Goal: Transaction & Acquisition: Purchase product/service

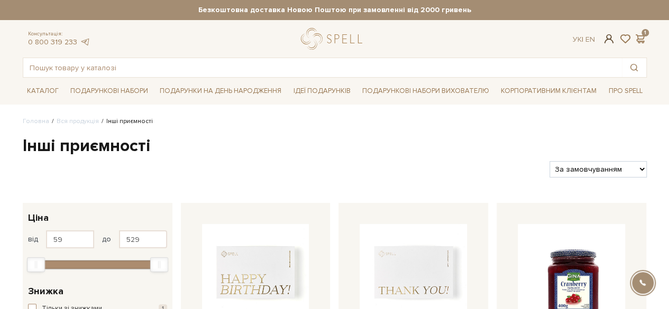
click at [609, 35] on span at bounding box center [608, 38] width 13 height 11
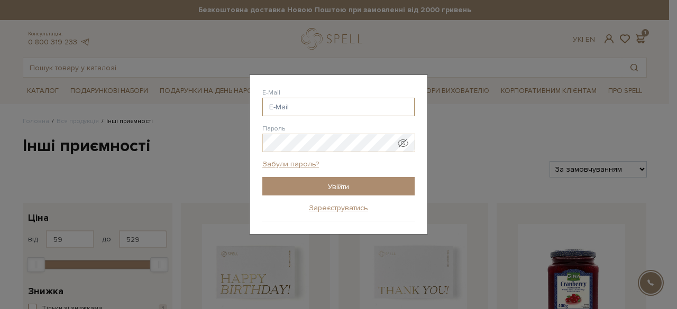
click at [272, 105] on input "E-Mail" at bounding box center [338, 107] width 152 height 19
type input "[PERSON_NAME][DOMAIN_NAME][EMAIL_ADDRESS][DOMAIN_NAME]"
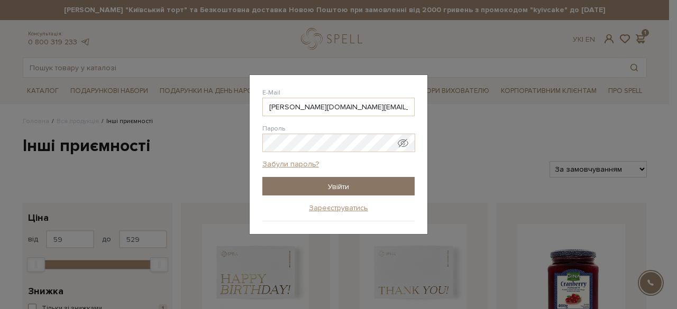
click at [326, 186] on input "Увійти" at bounding box center [338, 186] width 152 height 19
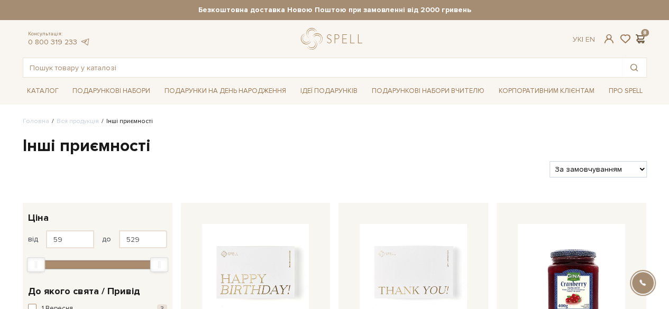
click at [635, 38] on span at bounding box center [640, 38] width 13 height 11
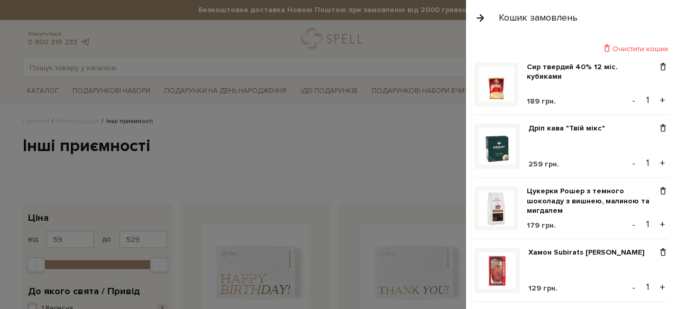
click at [639, 47] on div "Очистити кошик" at bounding box center [571, 49] width 194 height 10
click at [605, 44] on span at bounding box center [606, 49] width 11 height 10
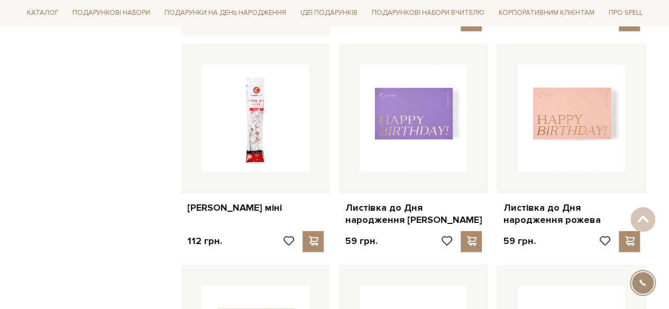
scroll to position [671, 0]
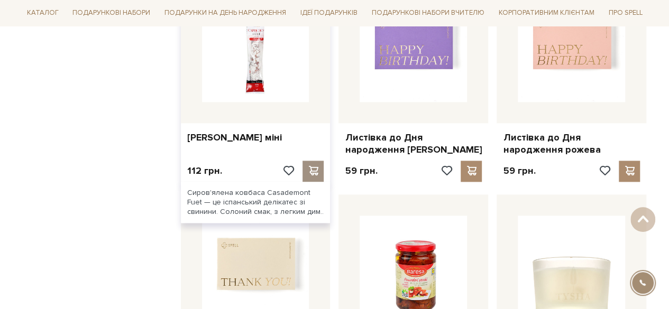
click at [313, 166] on span at bounding box center [313, 171] width 13 height 10
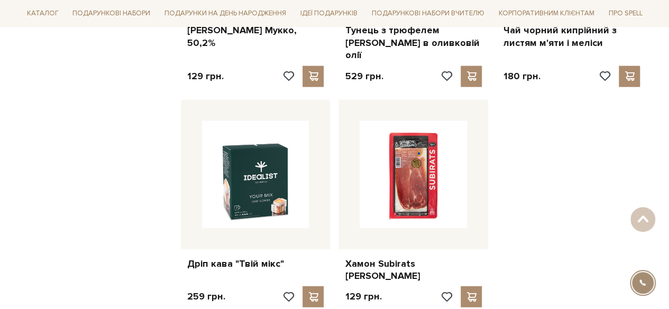
scroll to position [1236, 0]
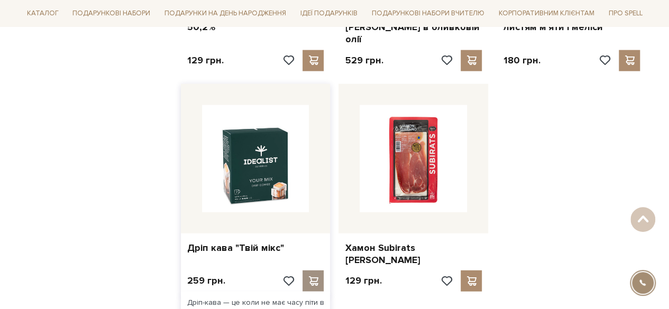
click at [316, 276] on span at bounding box center [313, 281] width 13 height 10
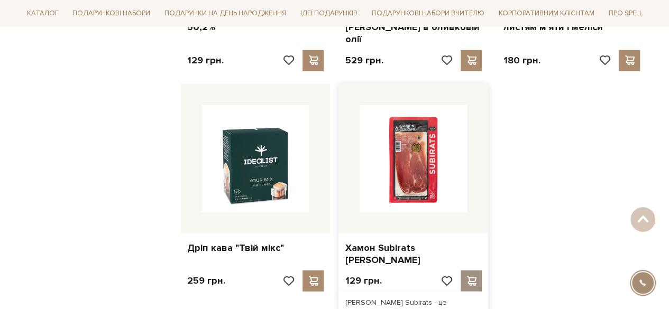
click at [474, 276] on span at bounding box center [471, 281] width 13 height 10
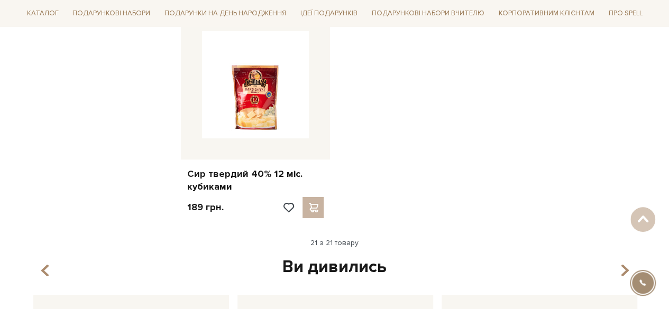
scroll to position [1754, 0]
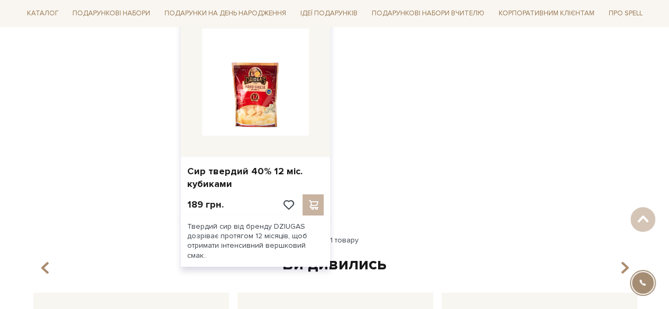
click at [317, 195] on div at bounding box center [302, 205] width 42 height 21
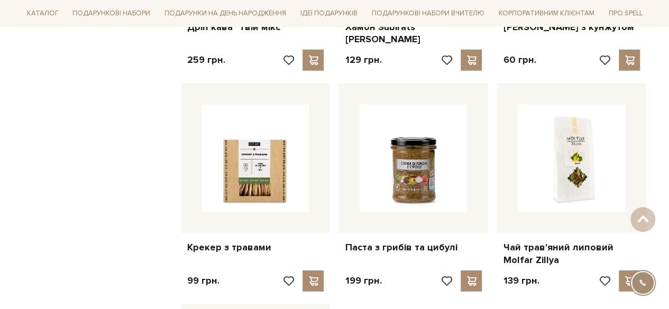
scroll to position [1444, 0]
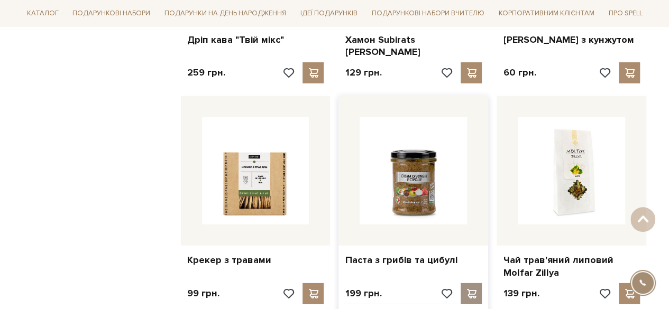
click at [472, 289] on span at bounding box center [471, 294] width 13 height 10
click at [311, 283] on div at bounding box center [312, 293] width 21 height 21
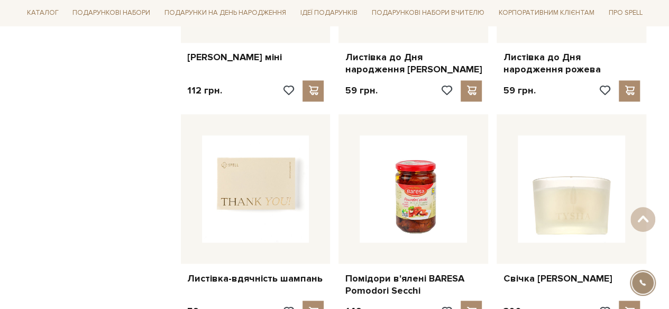
scroll to position [755, 0]
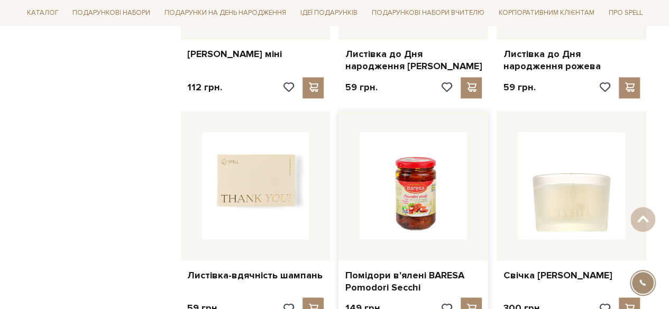
click at [408, 173] on img at bounding box center [412, 185] width 107 height 107
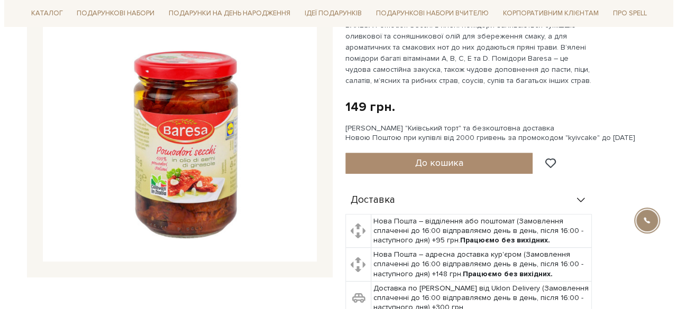
scroll to position [129, 0]
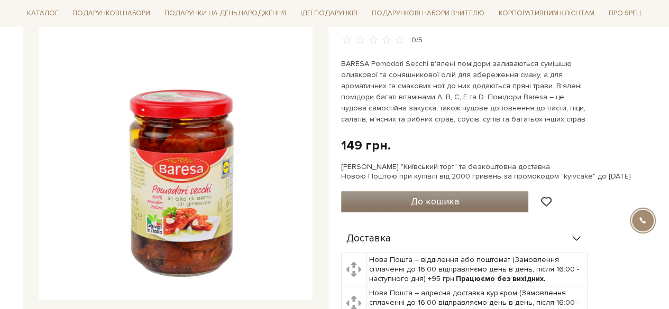
click at [473, 197] on button "До кошика" at bounding box center [435, 201] width 188 height 21
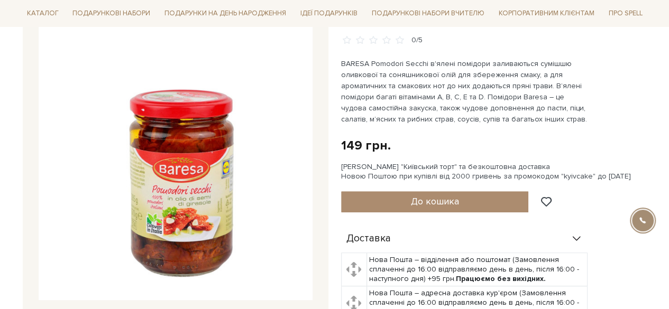
scroll to position [0, 0]
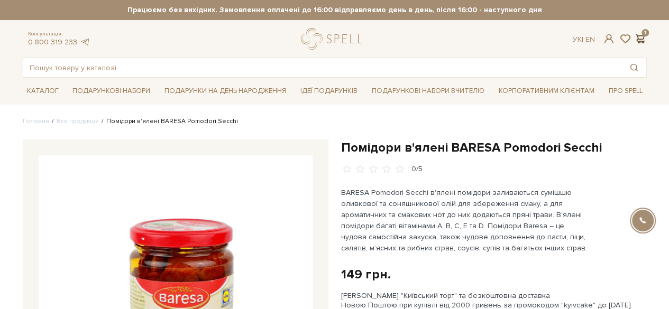
click at [642, 39] on span at bounding box center [640, 38] width 13 height 11
click at [611, 35] on span at bounding box center [608, 38] width 13 height 11
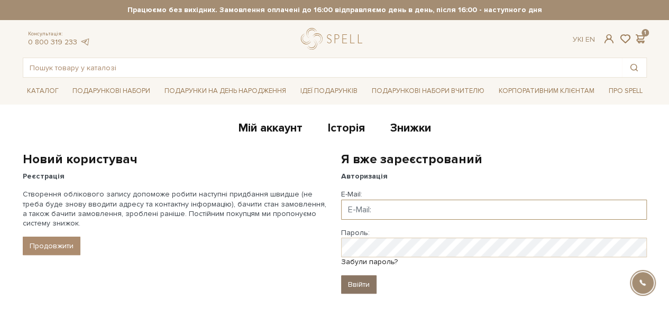
type input "[PERSON_NAME][DOMAIN_NAME][EMAIL_ADDRESS][DOMAIN_NAME]"
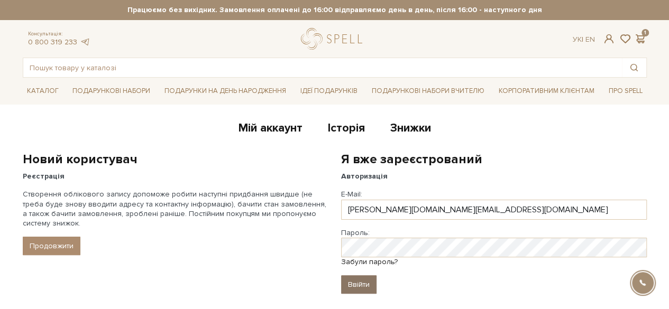
click at [354, 283] on input "Ввійти" at bounding box center [358, 284] width 35 height 19
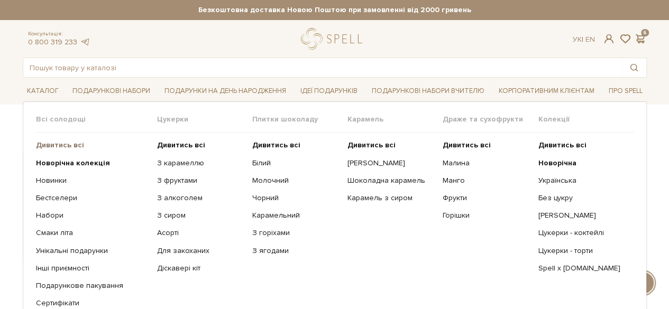
click at [52, 143] on b "Дивитись всі" at bounding box center [60, 145] width 48 height 9
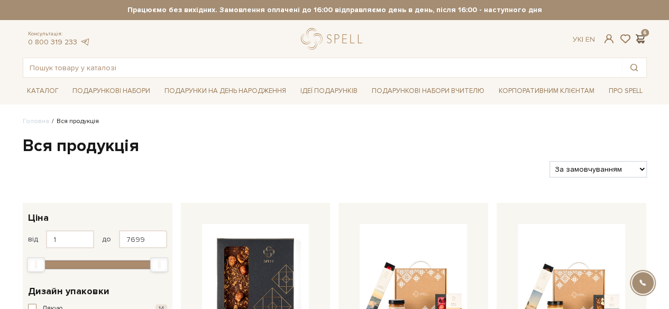
click at [635, 34] on span at bounding box center [640, 38] width 13 height 11
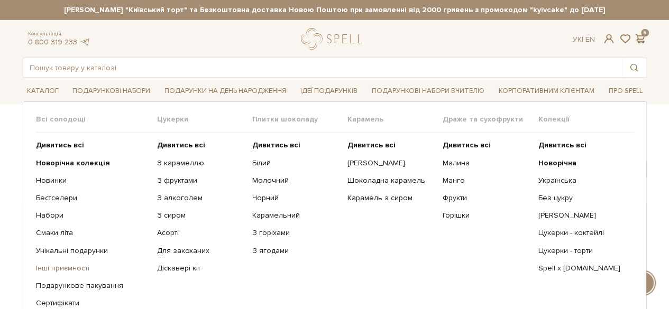
click at [69, 272] on link "Інші приємності" at bounding box center [92, 269] width 113 height 10
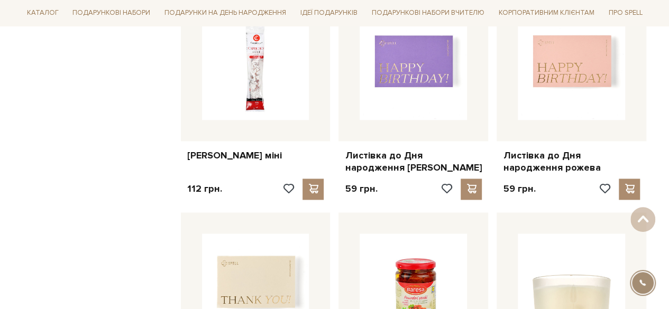
scroll to position [742, 0]
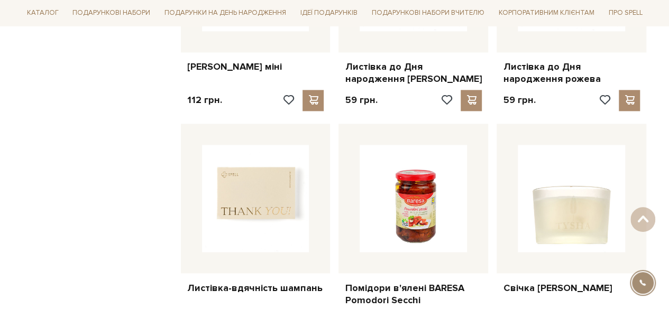
drag, startPoint x: 674, startPoint y: 41, endPoint x: 676, endPoint y: 142, distance: 101.0
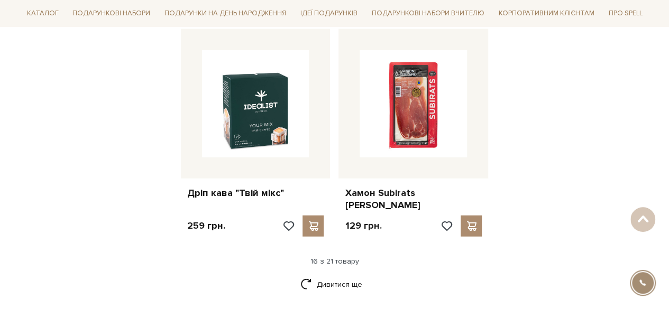
scroll to position [1315, 0]
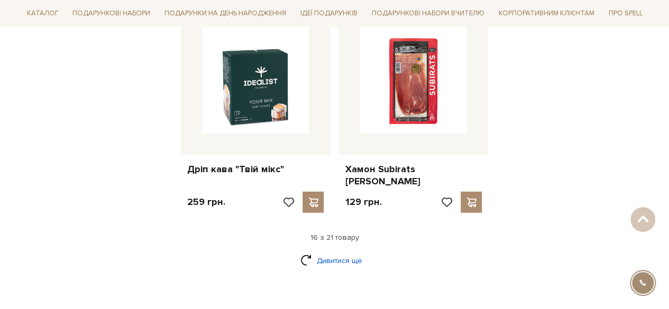
click at [327, 252] on link "Дивитися ще" at bounding box center [334, 261] width 69 height 19
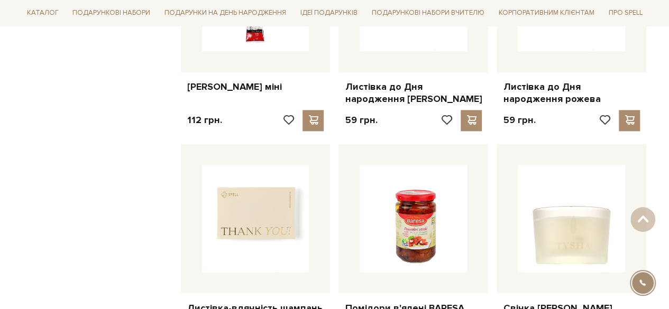
scroll to position [866, 0]
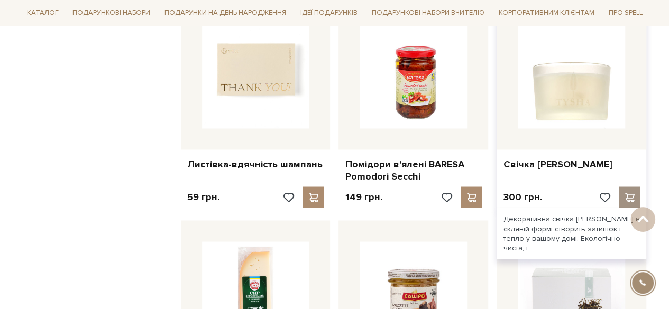
click at [628, 189] on div at bounding box center [628, 197] width 21 height 21
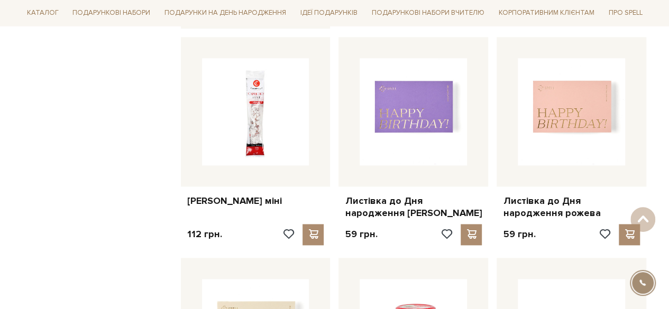
scroll to position [605, 0]
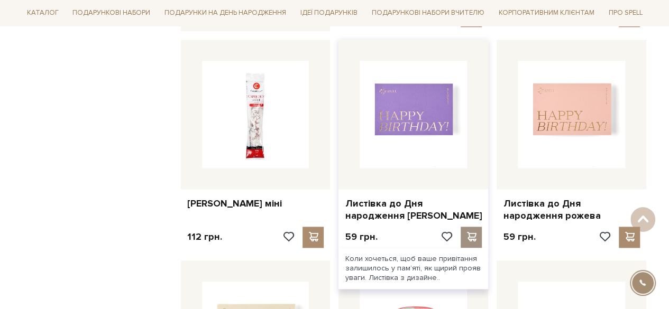
click at [476, 232] on span at bounding box center [471, 237] width 13 height 10
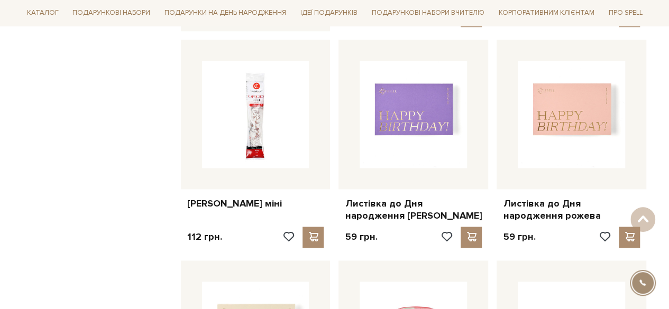
scroll to position [0, 0]
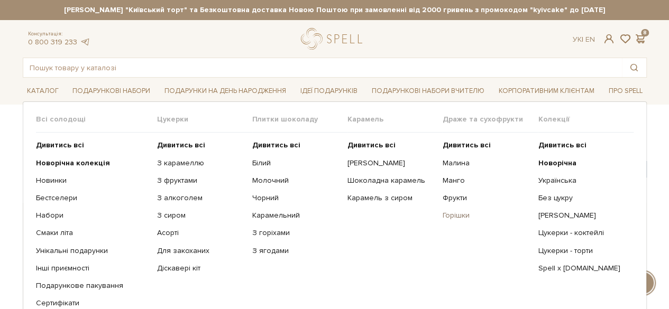
click at [452, 216] on link "Горішки" at bounding box center [485, 216] width 87 height 10
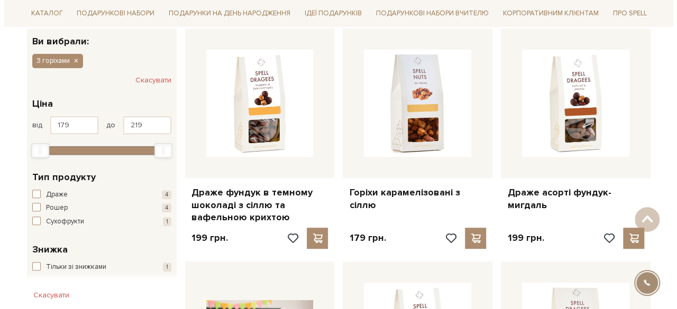
scroll to position [184, 0]
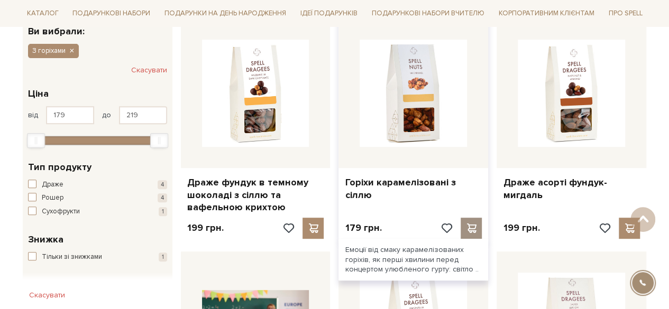
click at [471, 224] on span at bounding box center [471, 229] width 13 height 10
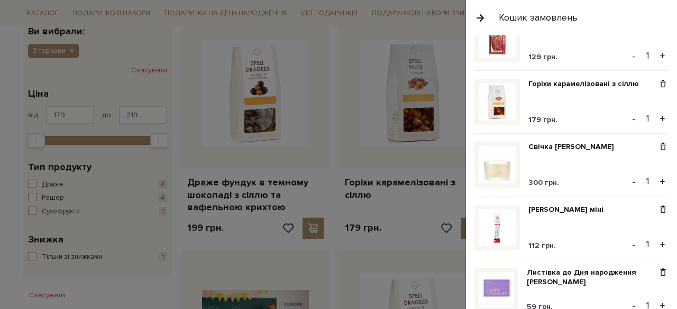
scroll to position [227, 0]
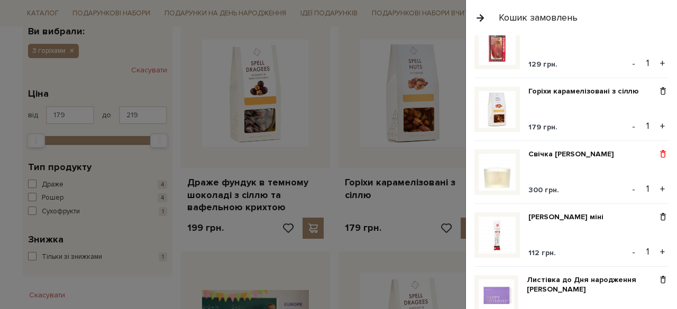
click at [657, 151] on span at bounding box center [662, 155] width 11 height 10
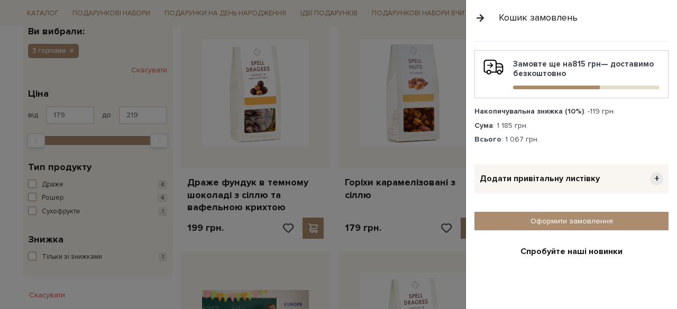
scroll to position [515, 0]
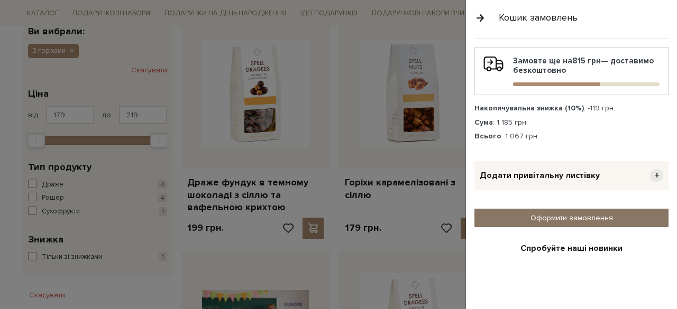
click at [592, 211] on link "Оформити замовлення" at bounding box center [571, 218] width 194 height 19
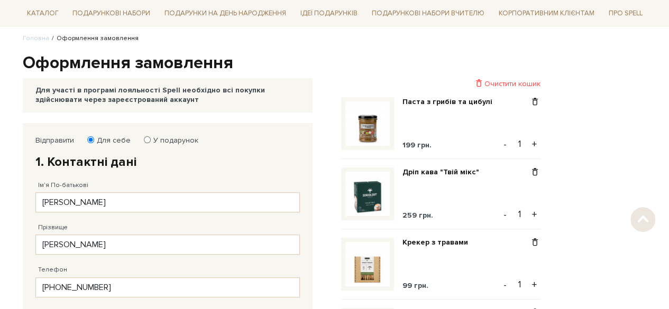
scroll to position [98, 0]
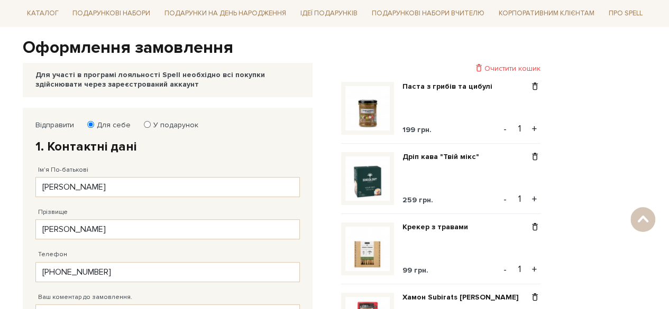
click at [145, 126] on input "У подарунок" at bounding box center [147, 124] width 7 height 7
radio input "true"
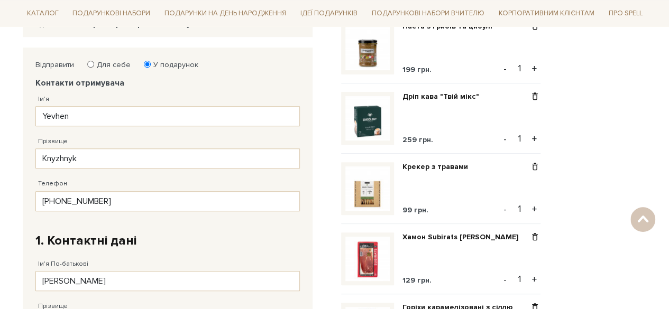
scroll to position [173, 0]
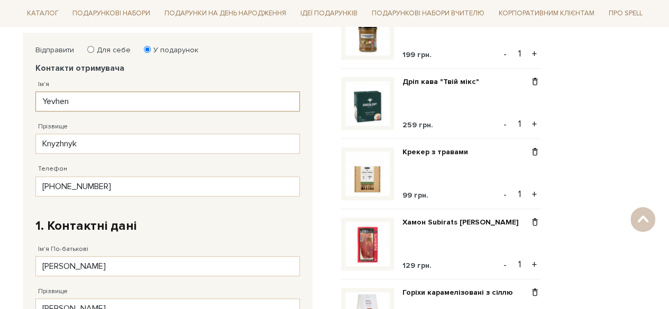
click at [72, 106] on input "Yevhen" at bounding box center [167, 101] width 264 height 20
type input "Y"
type input "Вікторія"
click at [88, 144] on input "Knyzhnyk" at bounding box center [167, 144] width 264 height 20
type input "K"
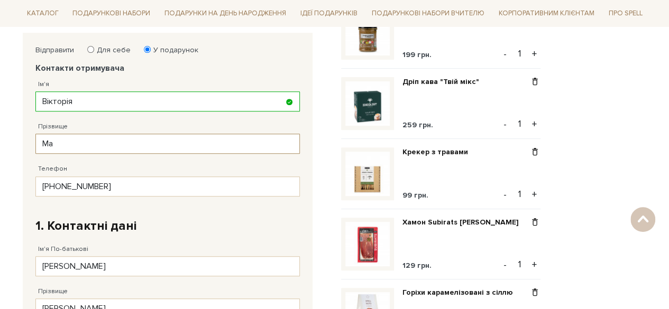
type input "Мацкевич"
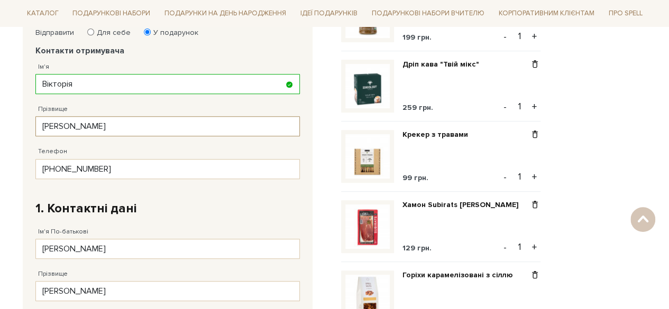
scroll to position [203, 0]
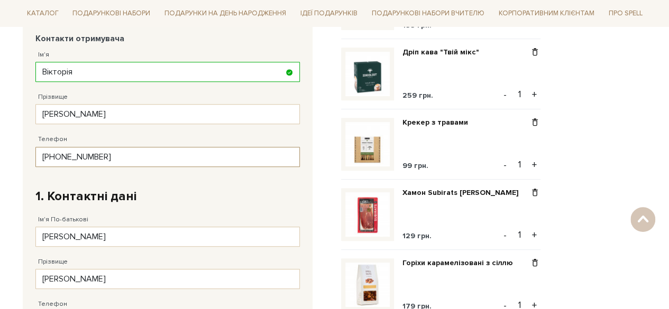
click at [116, 153] on input "38 (000) 000 00 00" at bounding box center [167, 157] width 264 height 20
paste input "96) 773 64 19"
type input "38 (096) 773 64 19"
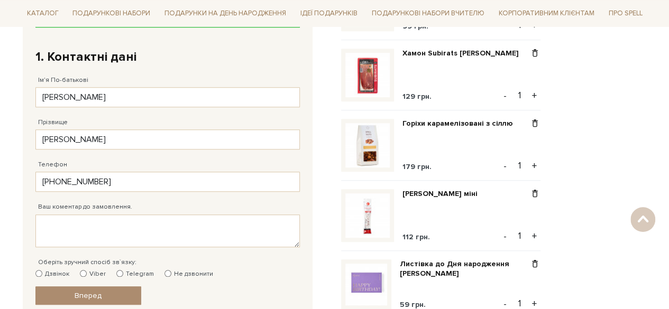
scroll to position [347, 0]
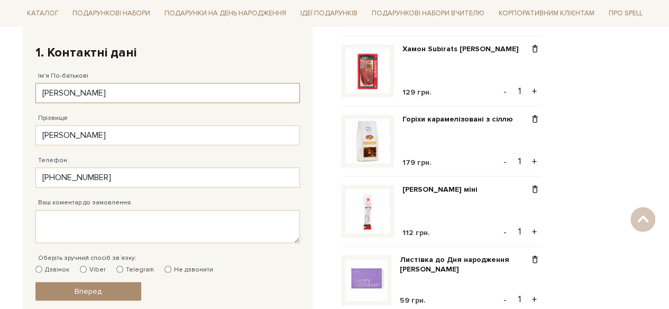
click at [96, 88] on input "Михайло" at bounding box center [167, 93] width 264 height 20
type input "М"
type input "S"
type input "Ірина"
click at [89, 134] on input "Васильєв" at bounding box center [167, 135] width 264 height 20
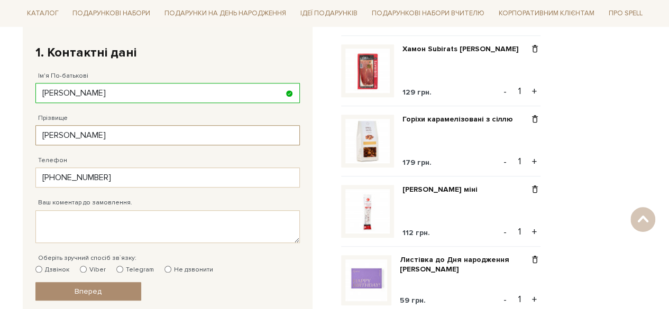
type input "Васильєва"
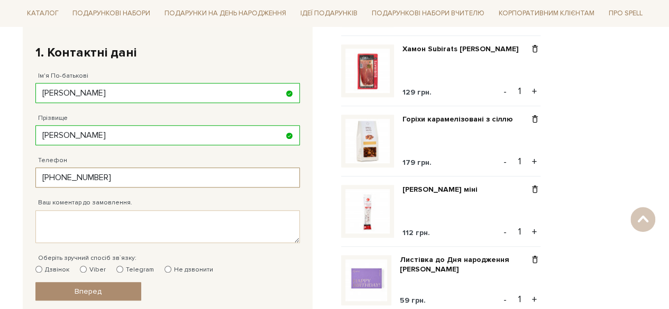
click at [140, 175] on input "38 (097) 152 61 68" at bounding box center [167, 178] width 264 height 20
type input "38 (096) 902 28 40"
click at [14, 199] on body "Подарункові набори SALE Корпоративним клієнтам Доставка і оплата Консультація: …" at bounding box center [334, 250] width 669 height 1194
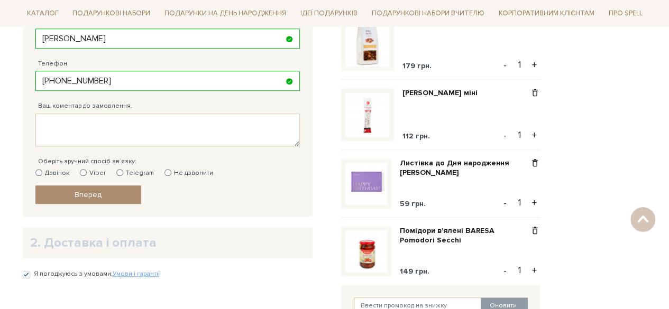
scroll to position [446, 0]
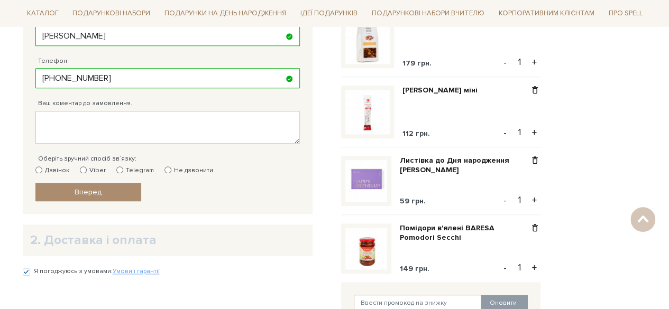
click at [82, 168] on input "Viber" at bounding box center [83, 170] width 7 height 7
radio input "true"
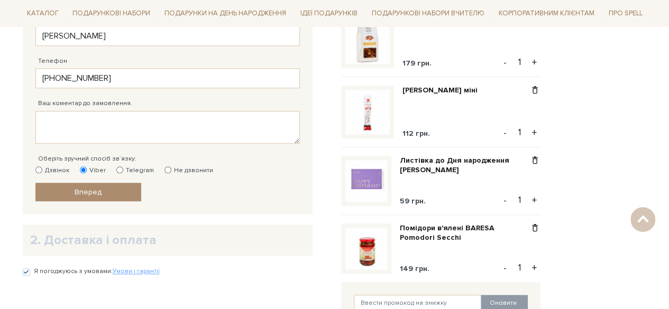
click at [108, 126] on textarea "Ваш коментар до замовлення." at bounding box center [167, 127] width 264 height 33
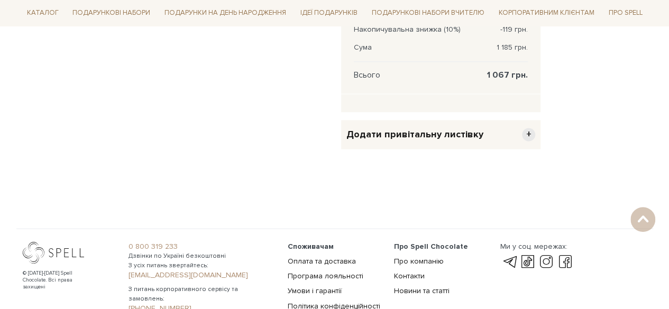
scroll to position [829, 0]
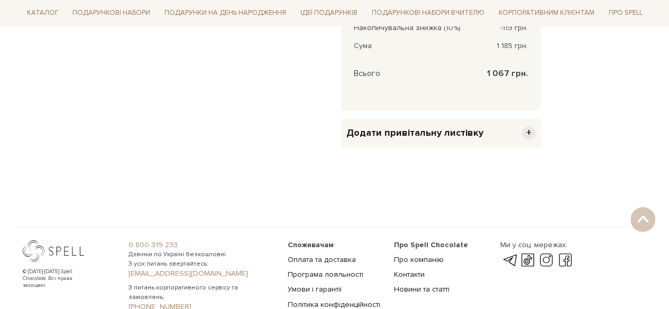
click at [533, 133] on span "+" at bounding box center [528, 132] width 13 height 13
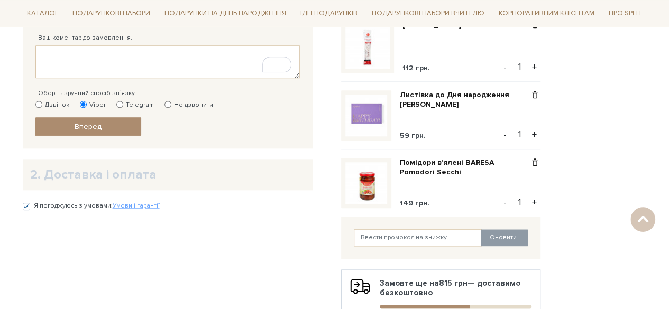
scroll to position [510, 0]
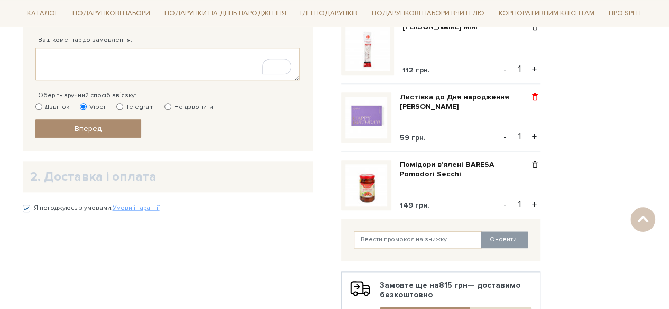
click at [535, 95] on span at bounding box center [534, 98] width 11 height 10
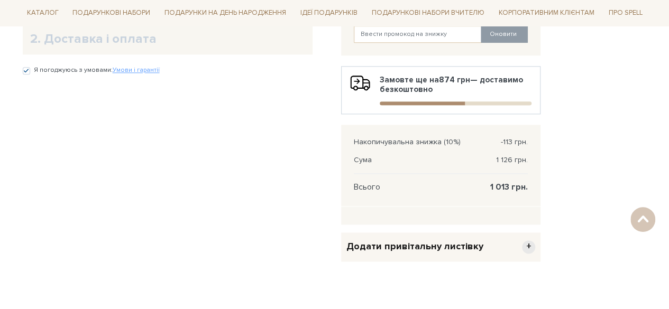
scroll to position [649, 0]
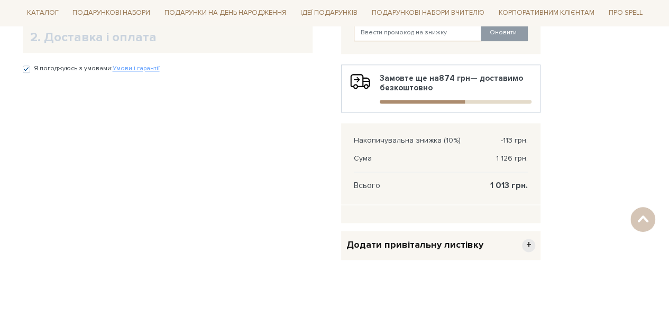
click at [524, 242] on span "+" at bounding box center [528, 245] width 13 height 13
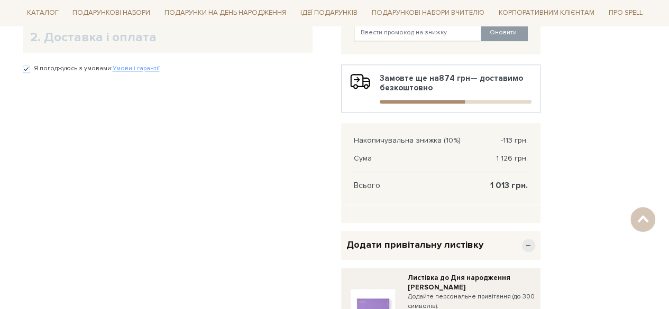
click at [668, 146] on html "Подарункові набори SALE Корпоративним клієнтам Доставка і оплата Консультація: …" at bounding box center [334, 299] width 669 height 1896
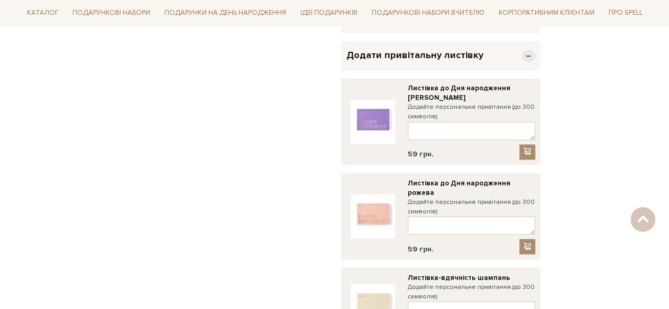
scroll to position [844, 0]
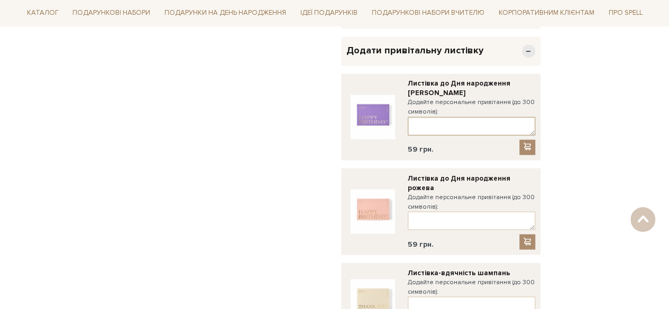
click at [428, 128] on textarea at bounding box center [471, 126] width 127 height 19
click at [506, 117] on textarea "Віка, вітємо з днем народження! Нехай усі мрії здійснюються та цілі виконуються…" at bounding box center [471, 126] width 127 height 19
click at [476, 122] on textarea "Віка, вітємо з днем народження! Нехай усі мрії здійснюються та цілі виконуються…" at bounding box center [471, 126] width 127 height 19
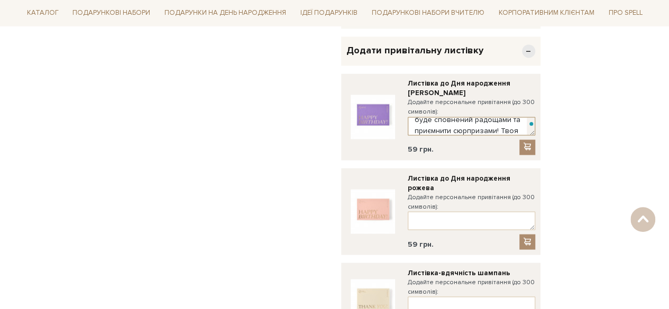
scroll to position [73, 0]
type textarea "Віка, вітємо з днем народження! Нехай усі мрії здійснюються та цілі виконуються…"
click at [633, 136] on div "Відправити Для себе У подарунок Контакти отримувача Ім'я Вікторія Заповніть пол…" at bounding box center [334, 94] width 636 height 1462
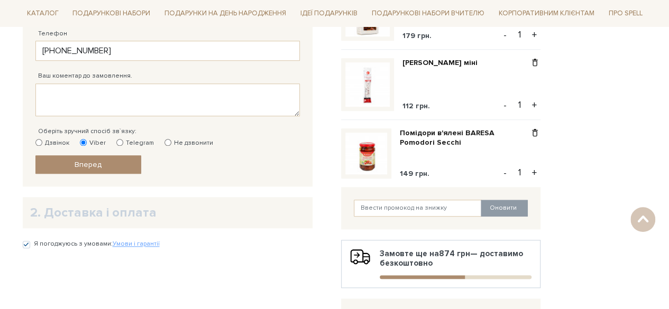
scroll to position [469, 0]
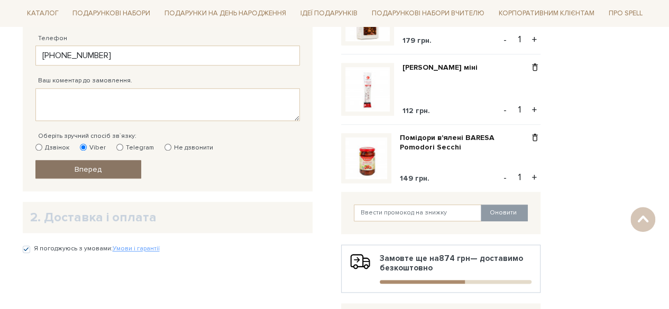
click at [69, 167] on link "Вперед" at bounding box center [88, 169] width 106 height 19
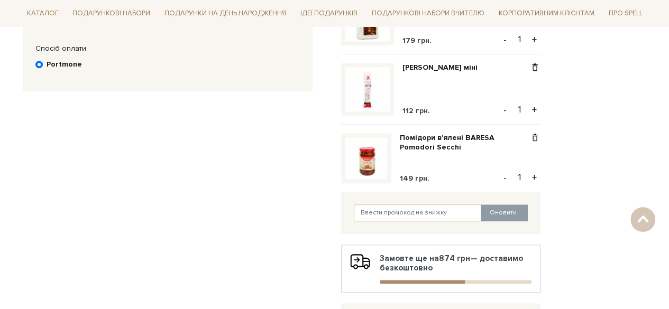
scroll to position [205, 0]
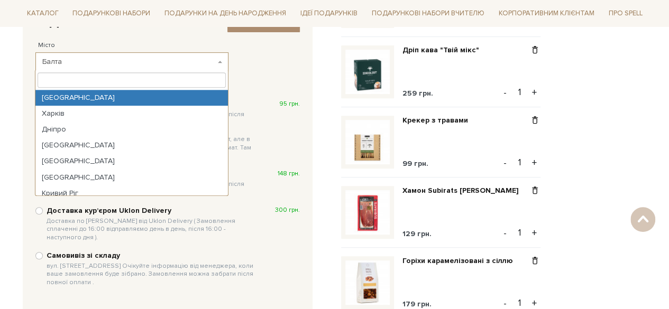
click at [94, 64] on span "Балта" at bounding box center [128, 62] width 173 height 11
type input "k"
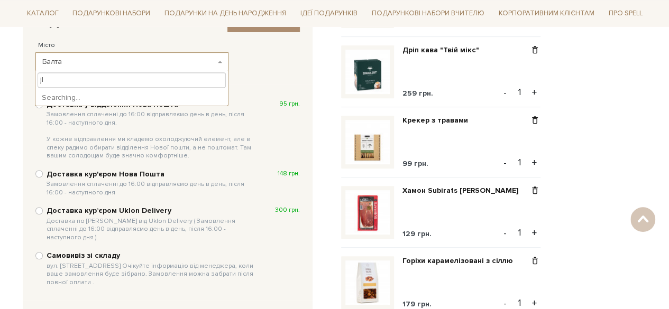
type input "j"
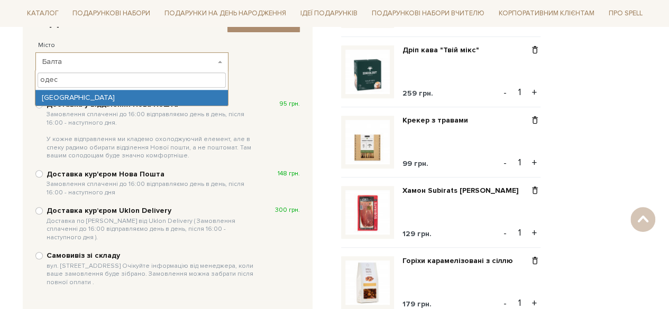
type input "одес"
select select "Одеса"
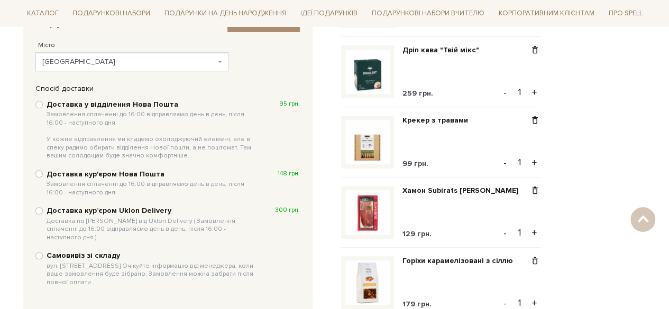
click at [39, 108] on div "Доставка у відділення Нова Пошта Замовлення сплаченні до 16:00 відправляємо ден…" at bounding box center [167, 130] width 264 height 62
click at [39, 101] on input "Доставка у відділення Нова Пошта Замовлення сплаченні до 16:00 відправляємо ден…" at bounding box center [38, 104] width 7 height 7
radio input "true"
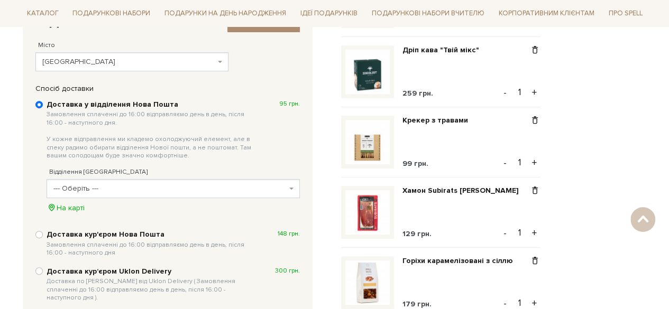
click at [100, 190] on span "--- Оберіть ---" at bounding box center [169, 188] width 233 height 11
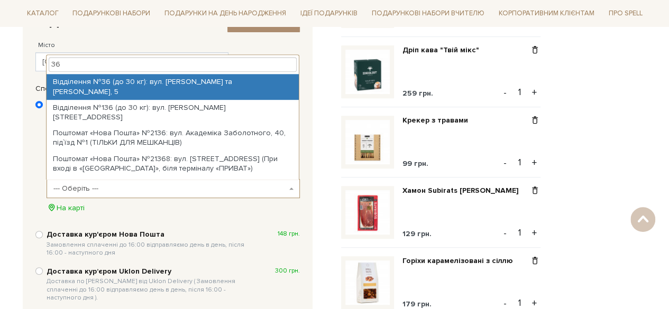
type input "36"
select select "Відділення №36 (до 30 кг): вул. Івана та Юрія Лип, 5"
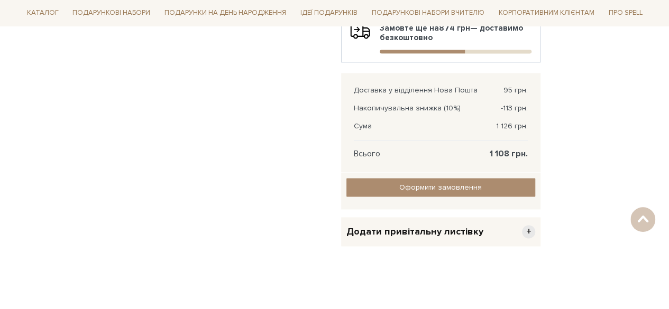
scroll to position [657, 0]
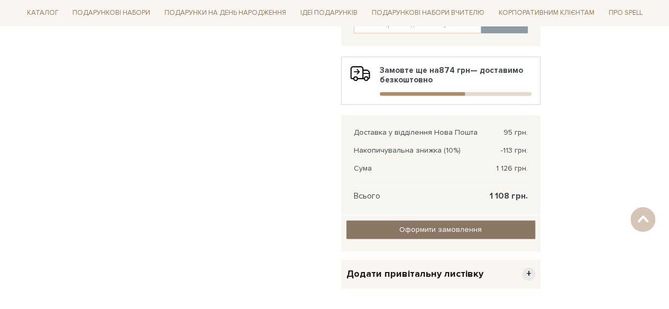
click at [468, 224] on input "Оформити замовлення" at bounding box center [440, 229] width 189 height 19
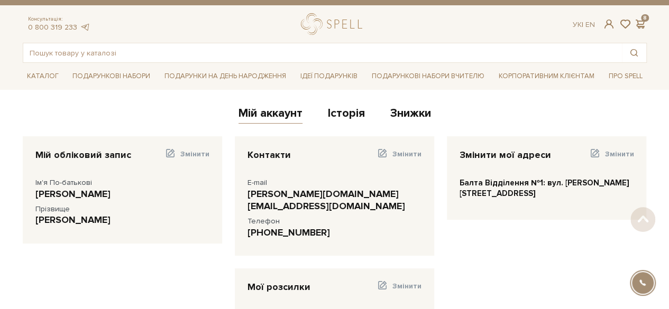
scroll to position [13, 0]
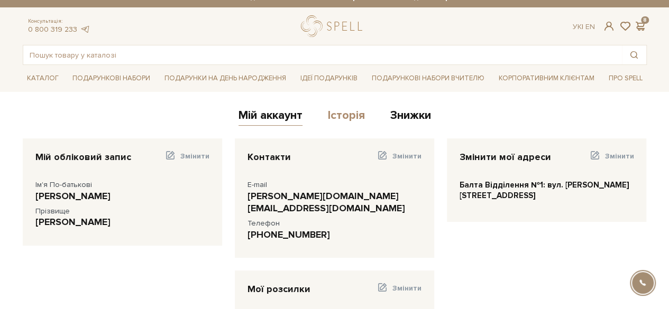
click at [349, 116] on link "Історія" at bounding box center [346, 116] width 37 height 17
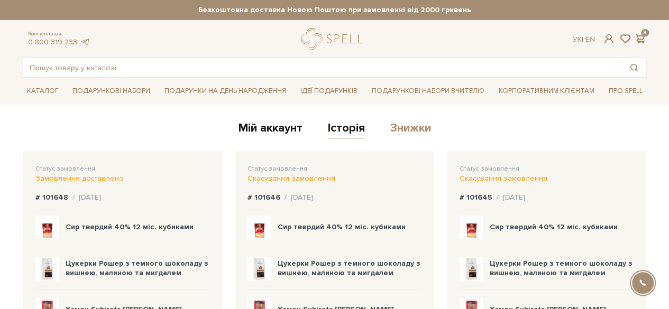
click at [420, 121] on link "Знижки" at bounding box center [410, 129] width 41 height 17
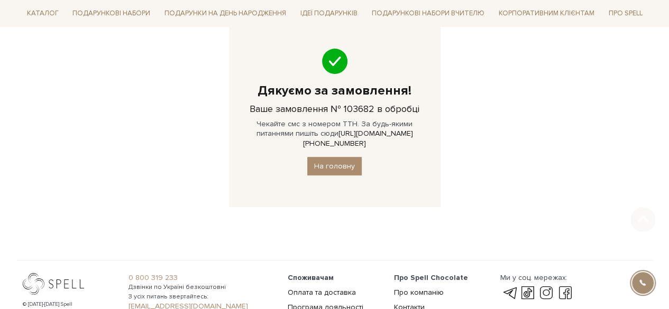
scroll to position [138, 0]
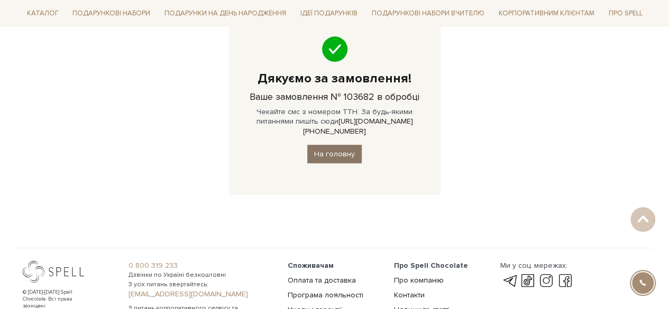
click at [321, 145] on link "На головну" at bounding box center [334, 154] width 54 height 19
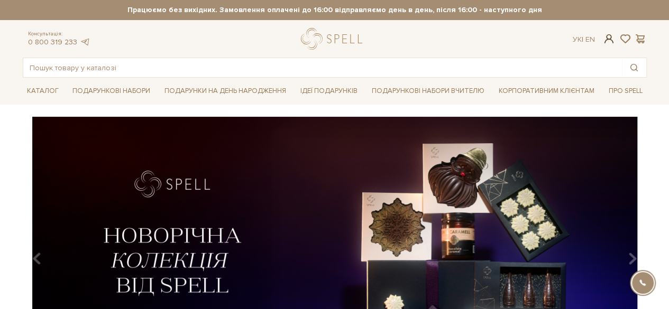
click at [610, 40] on span at bounding box center [608, 38] width 13 height 11
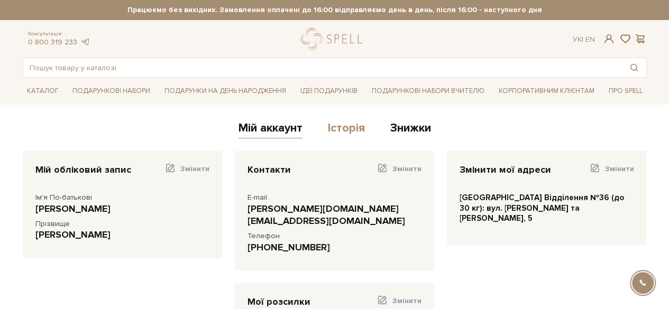
click at [329, 132] on link "Історія" at bounding box center [346, 129] width 37 height 17
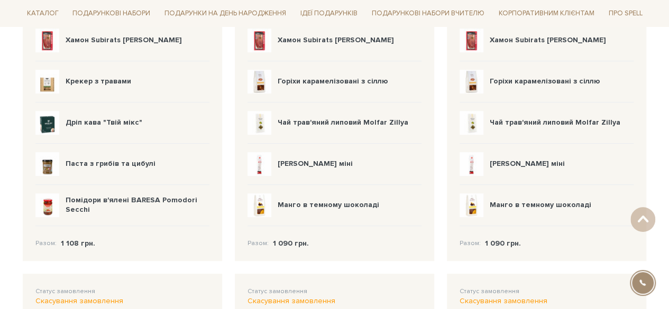
scroll to position [257, 0]
